Goal: Task Accomplishment & Management: Manage account settings

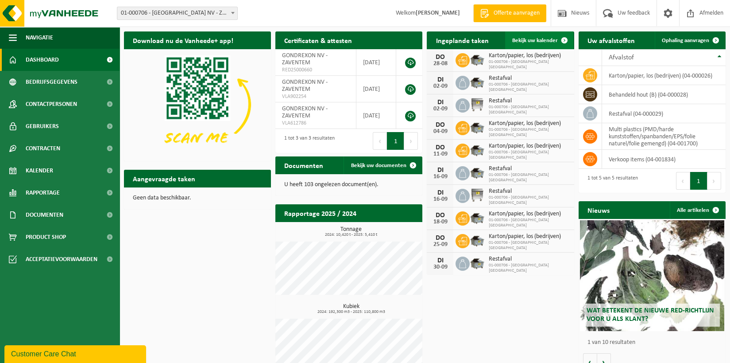
click at [545, 38] on span "Bekijk uw kalender" at bounding box center [535, 41] width 46 height 6
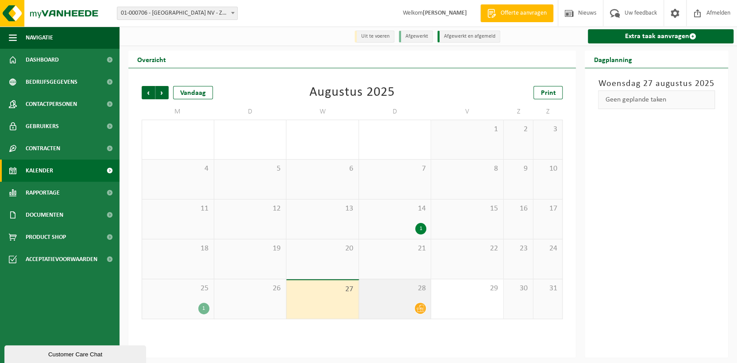
click at [414, 291] on span "28" at bounding box center [394, 288] width 63 height 10
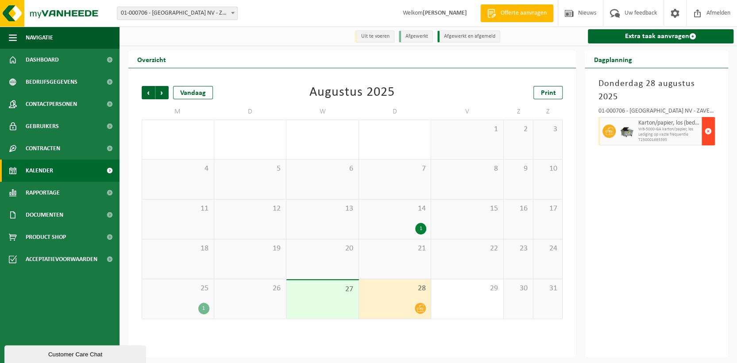
click at [709, 122] on span "button" at bounding box center [708, 131] width 7 height 18
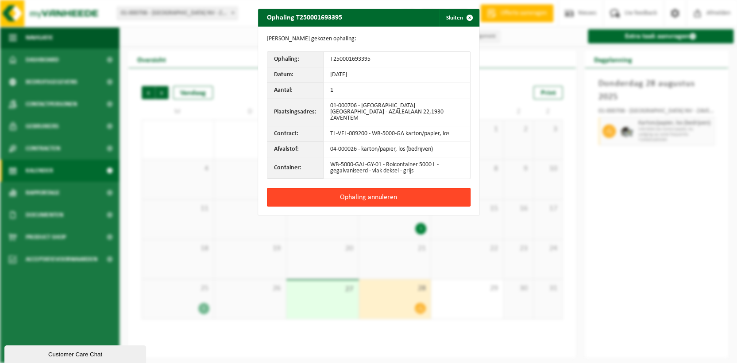
click at [368, 189] on button "Ophaling annuleren" at bounding box center [369, 197] width 204 height 19
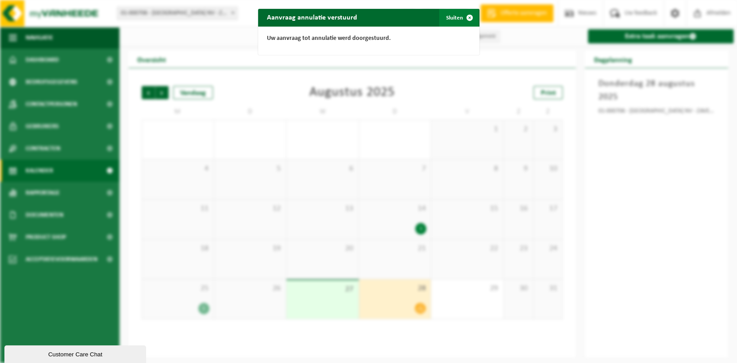
click at [456, 16] on button "Sluiten" at bounding box center [458, 18] width 39 height 18
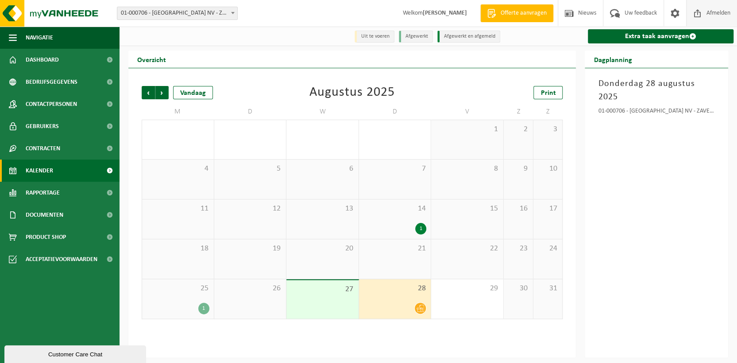
click at [706, 11] on span "Afmelden" at bounding box center [718, 13] width 28 height 26
